Goal: Task Accomplishment & Management: Manage account settings

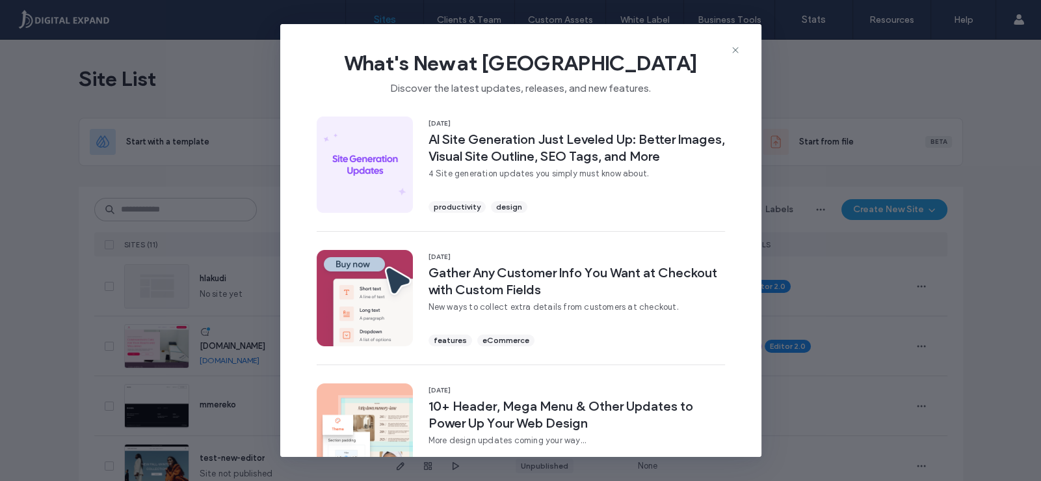
click at [729, 50] on span "What's New at [GEOGRAPHIC_DATA]" at bounding box center [521, 63] width 440 height 26
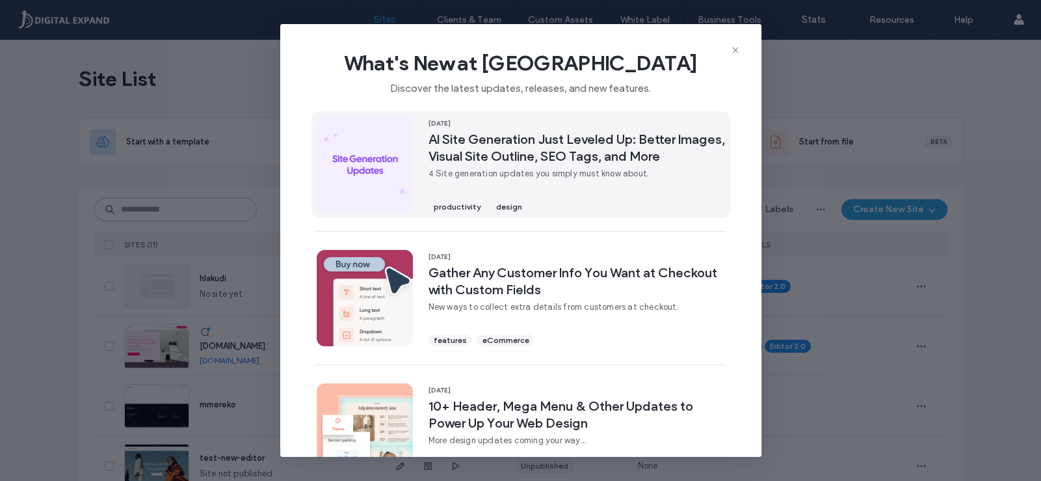
click at [571, 162] on span "AI Site Generation Just Leveled Up: Better Images, Visual Site Outline, SEO Tag…" at bounding box center [577, 148] width 297 height 34
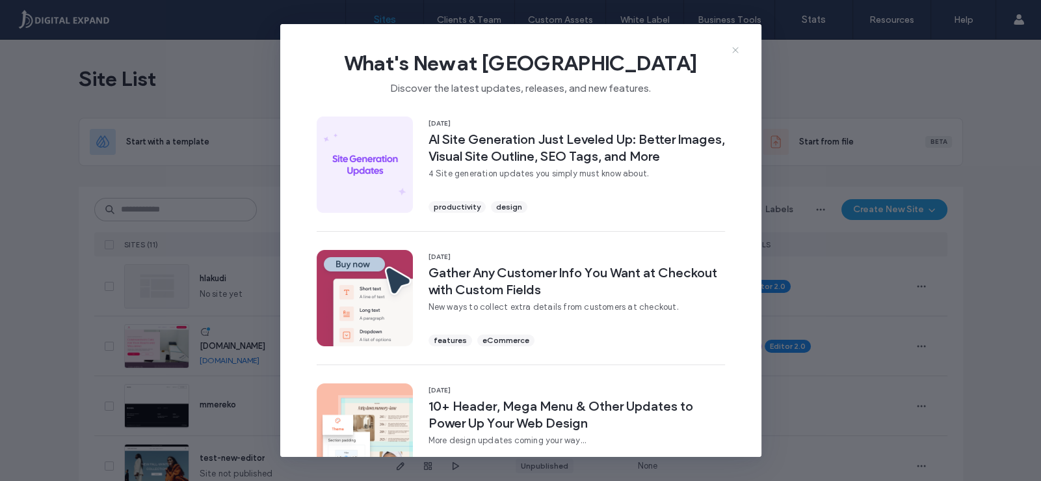
click at [730, 47] on icon at bounding box center [735, 50] width 10 height 10
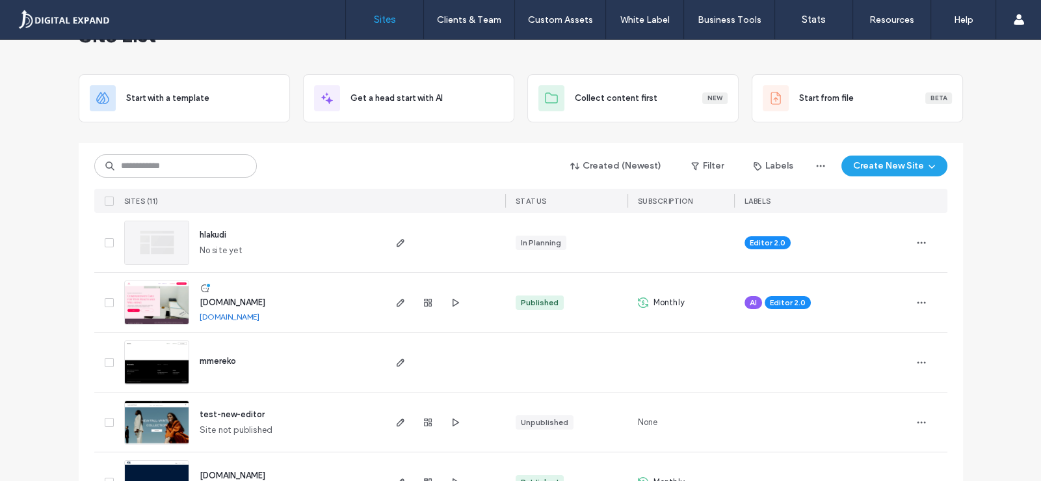
scroll to position [64, 0]
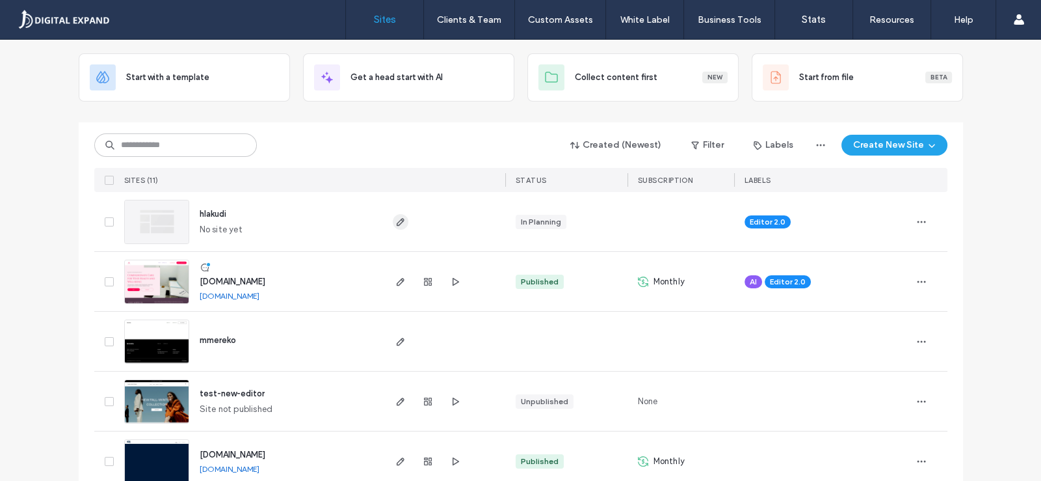
click at [399, 221] on icon "button" at bounding box center [400, 222] width 10 height 10
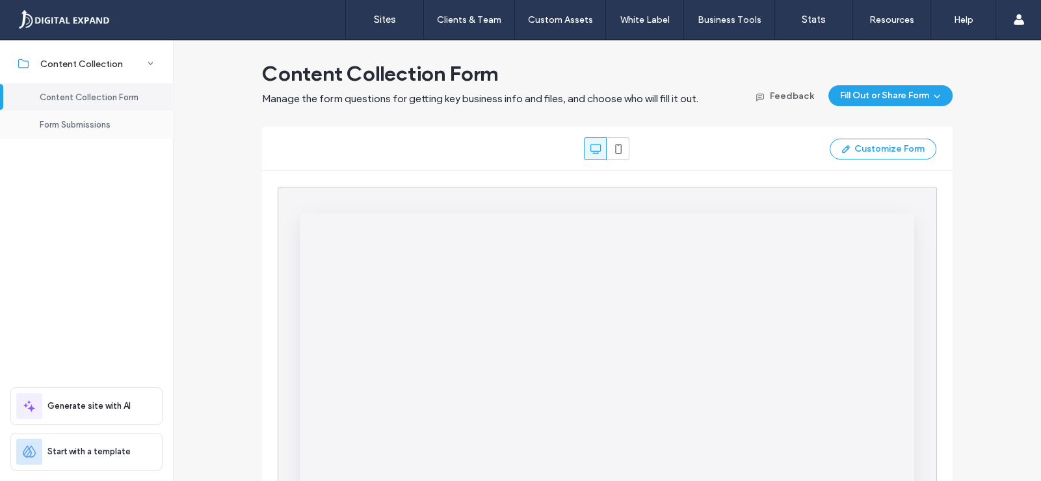
click at [83, 127] on span "Form Submissions" at bounding box center [75, 125] width 71 height 10
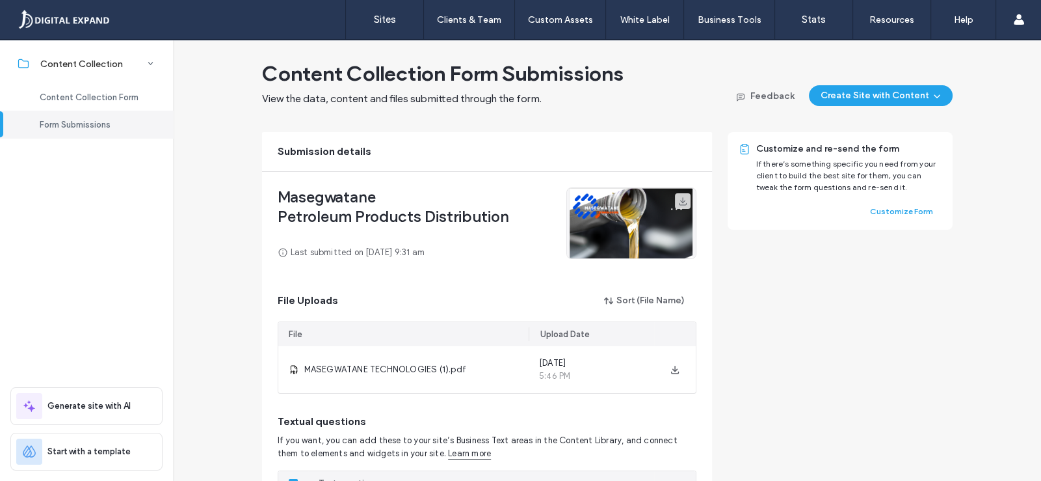
scroll to position [64, 0]
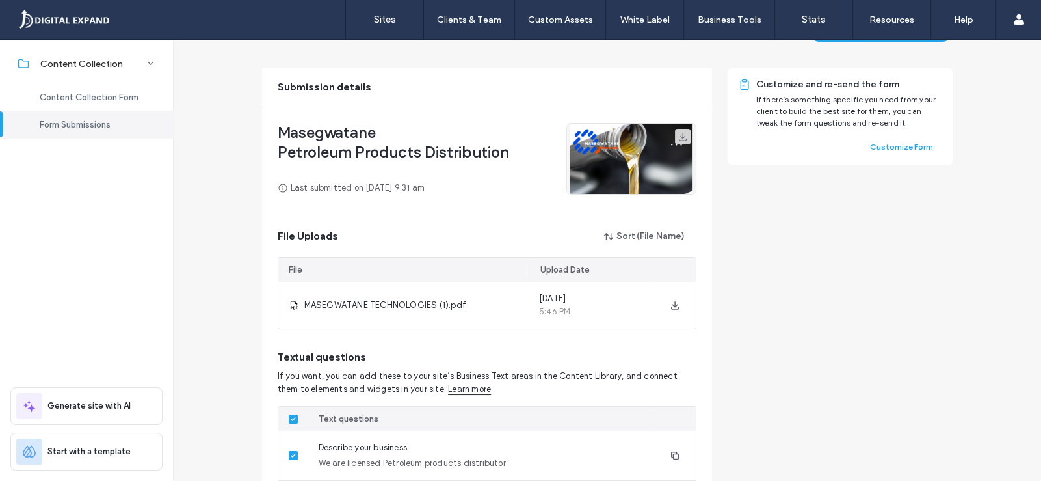
click at [364, 139] on span "Masegwatane" at bounding box center [394, 133] width 232 height 20
click at [439, 148] on span "Petroleum Products Distribution" at bounding box center [394, 152] width 232 height 20
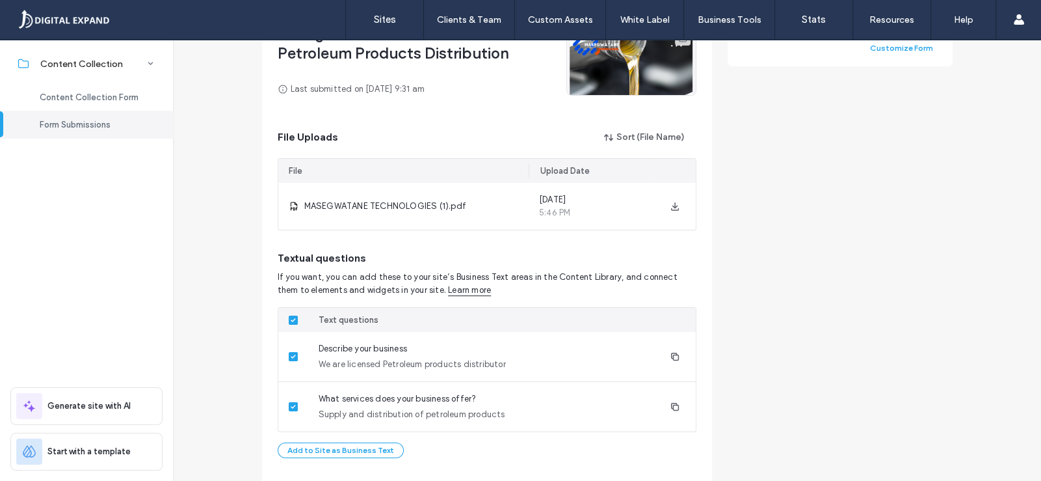
scroll to position [93, 0]
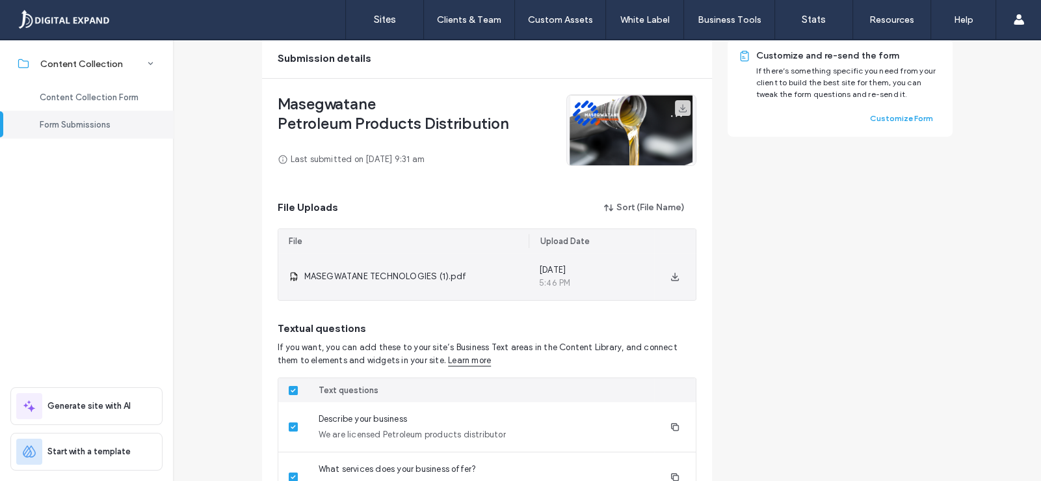
click at [423, 276] on span "MASEGWATANE TECHNOLOGIES (1).pdf" at bounding box center [385, 276] width 162 height 13
click at [456, 287] on div "MASEGWATANE TECHNOLOGIES (1).pdf" at bounding box center [403, 276] width 250 height 47
click at [345, 274] on span "MASEGWATANE TECHNOLOGIES (1).pdf" at bounding box center [385, 276] width 162 height 13
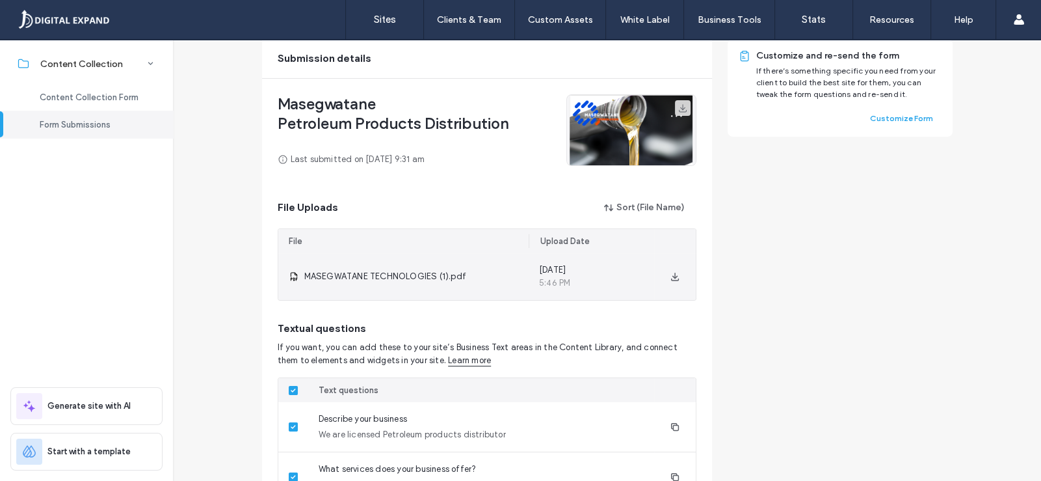
click at [295, 273] on div "MASEGWATANE TECHNOLOGIES (1).pdf" at bounding box center [403, 276] width 250 height 47
click at [670, 271] on icon "button" at bounding box center [675, 276] width 10 height 10
click at [675, 276] on icon "button" at bounding box center [675, 276] width 10 height 10
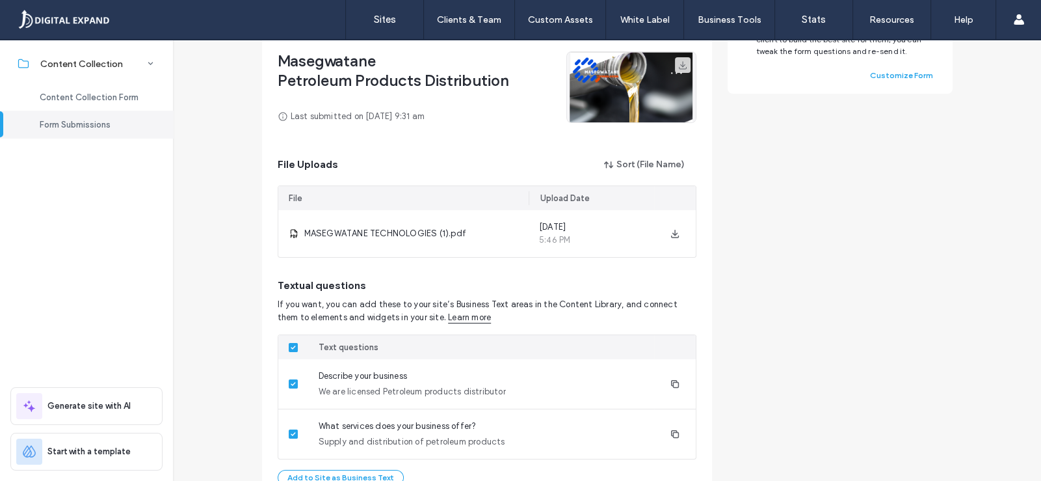
scroll to position [158, 0]
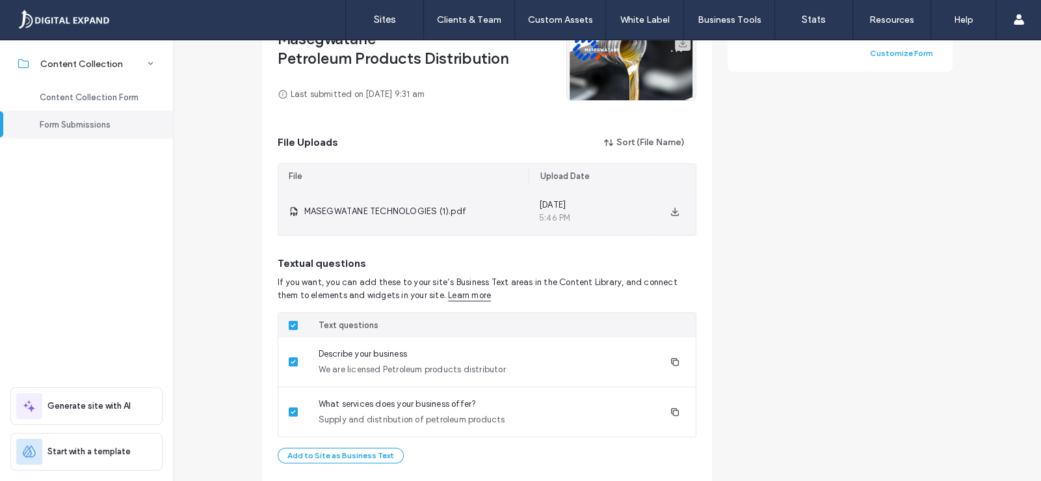
click at [377, 209] on span "MASEGWATANE TECHNOLOGIES (1).pdf" at bounding box center [385, 211] width 162 height 13
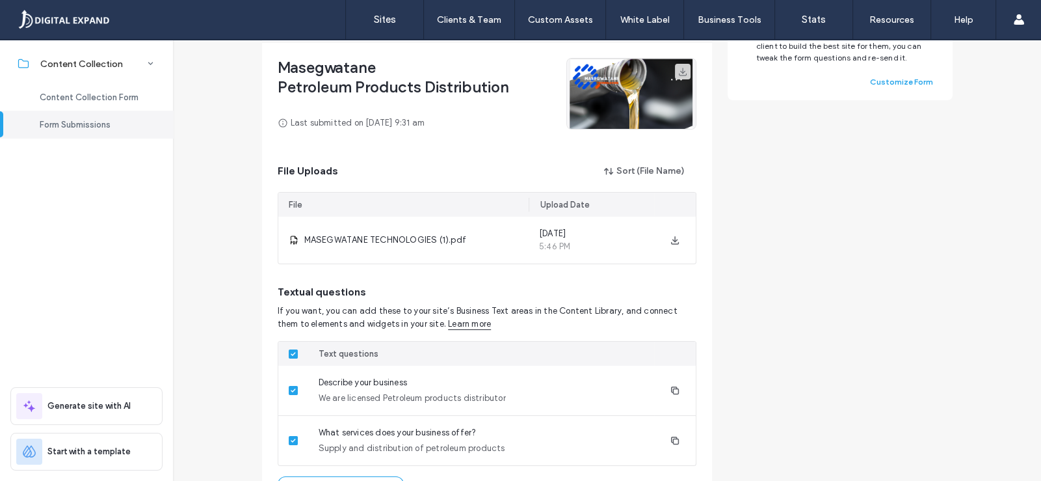
scroll to position [195, 0]
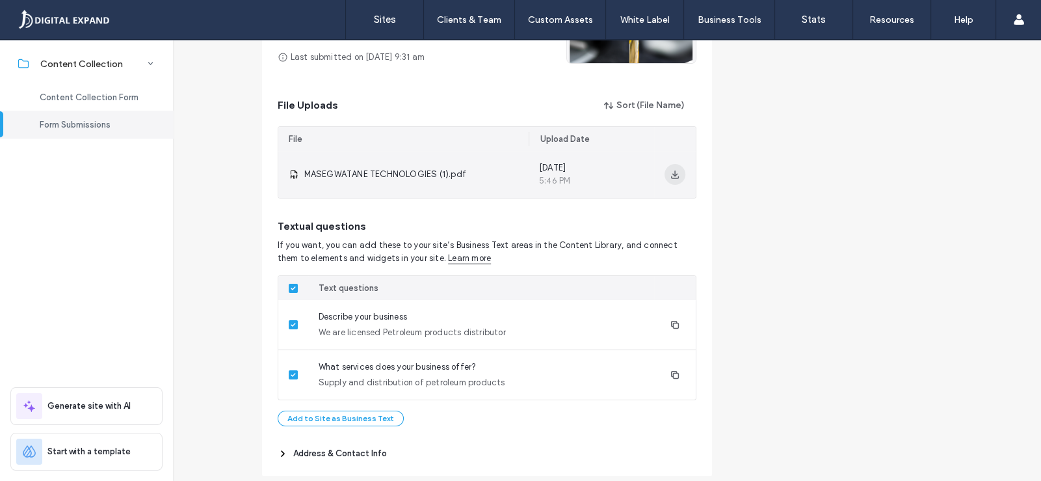
click at [670, 176] on icon "button" at bounding box center [675, 174] width 10 height 10
drag, startPoint x: 666, startPoint y: 176, endPoint x: 602, endPoint y: 172, distance: 64.5
click at [602, 172] on div "July 27, 2025 5:46 PM" at bounding box center [592, 174] width 126 height 47
drag, startPoint x: 667, startPoint y: 174, endPoint x: 380, endPoint y: 175, distance: 287.5
click at [380, 175] on span "MASEGWATANE TECHNOLOGIES (1).pdf" at bounding box center [385, 174] width 162 height 13
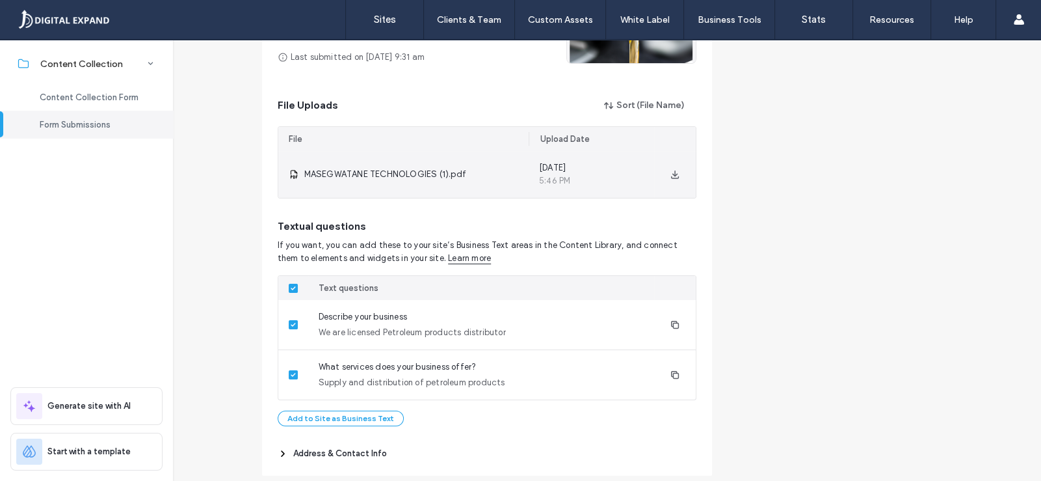
click at [319, 175] on span "MASEGWATANE TECHNOLOGIES (1).pdf" at bounding box center [385, 174] width 162 height 13
click at [289, 178] on icon at bounding box center [294, 174] width 10 height 10
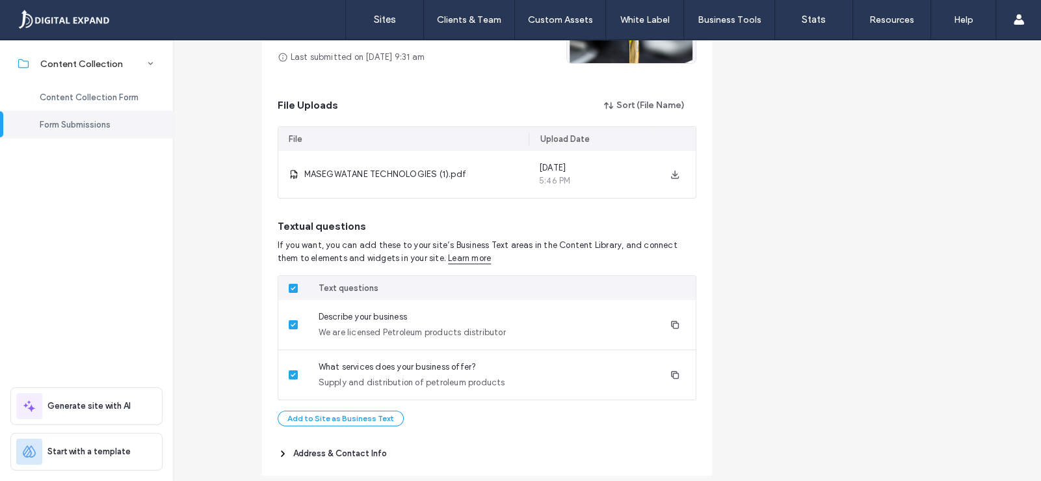
click at [78, 129] on span "Form Submissions" at bounding box center [75, 125] width 71 height 10
click at [135, 99] on span "Content Collection Form" at bounding box center [89, 97] width 99 height 10
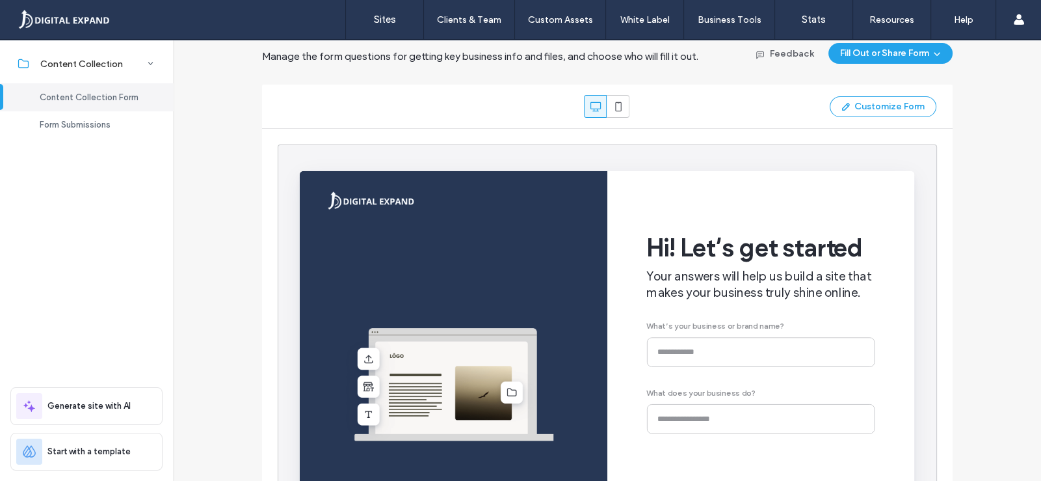
scroll to position [198, 0]
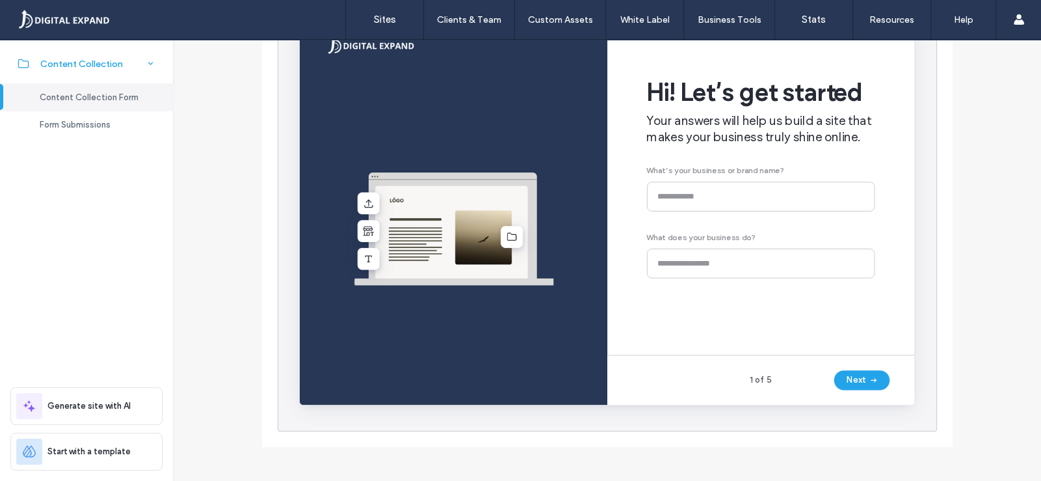
click at [105, 64] on span "Content Collection" at bounding box center [81, 64] width 83 height 11
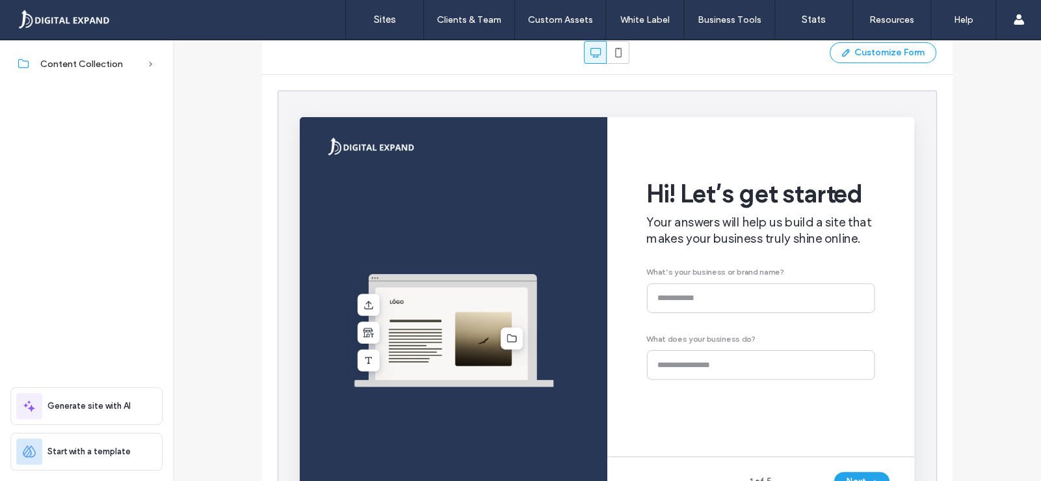
scroll to position [68, 0]
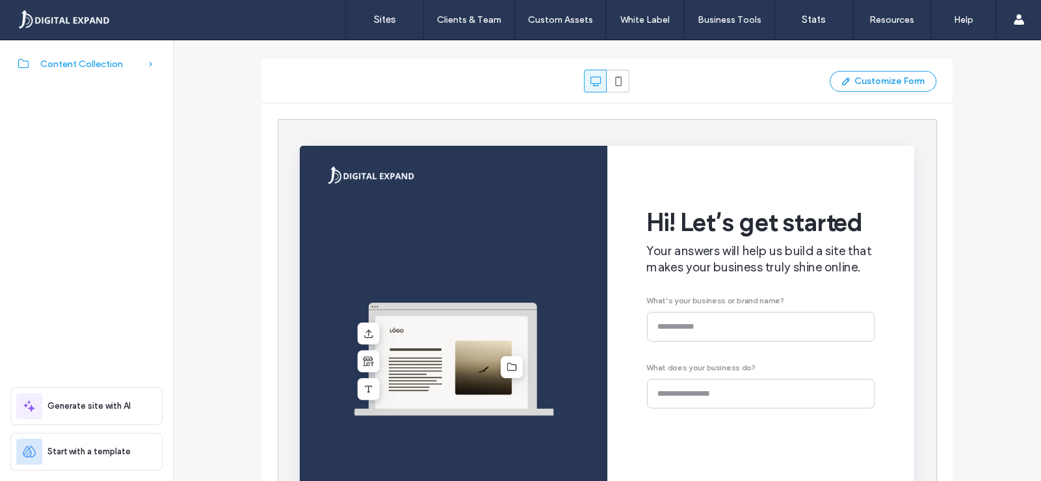
click at [160, 67] on div "Content Collection" at bounding box center [86, 63] width 173 height 29
click at [115, 88] on div "Content Collection Form" at bounding box center [86, 96] width 173 height 27
click at [113, 101] on span "Content Collection Form" at bounding box center [89, 97] width 99 height 10
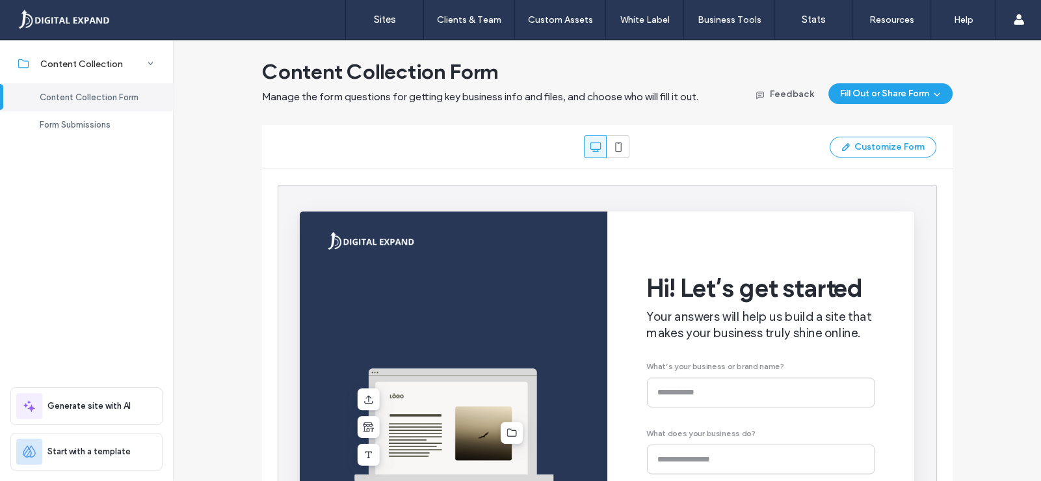
scroll to position [0, 0]
